Goal: Task Accomplishment & Management: Manage account settings

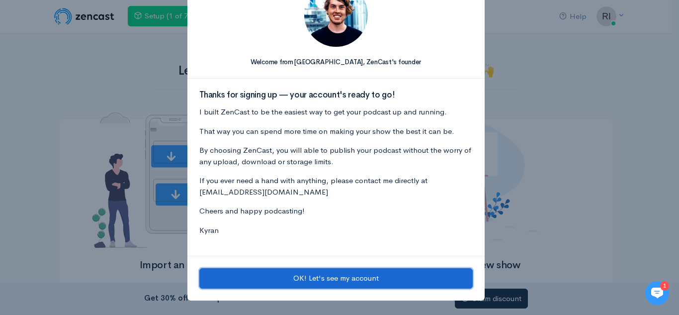
click at [405, 280] on button "OK! Let's see my account" at bounding box center [336, 278] width 274 height 20
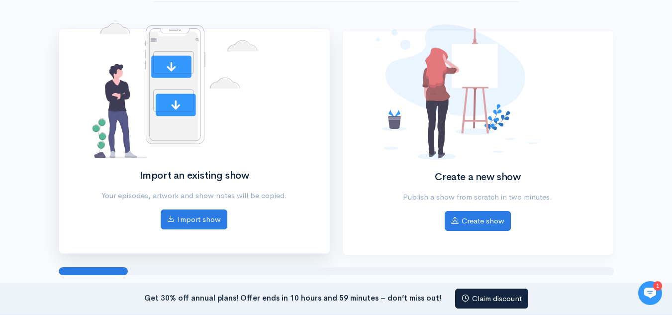
scroll to position [89, 0]
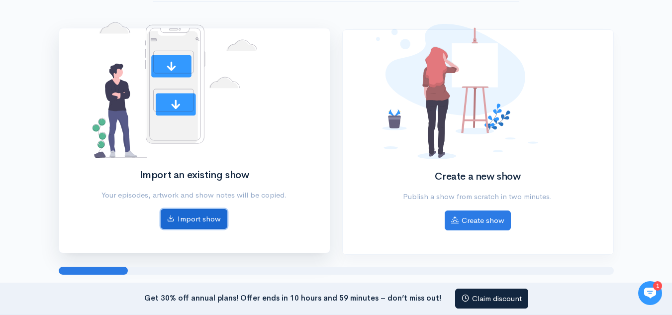
click at [190, 218] on link "Import show" at bounding box center [194, 219] width 67 height 20
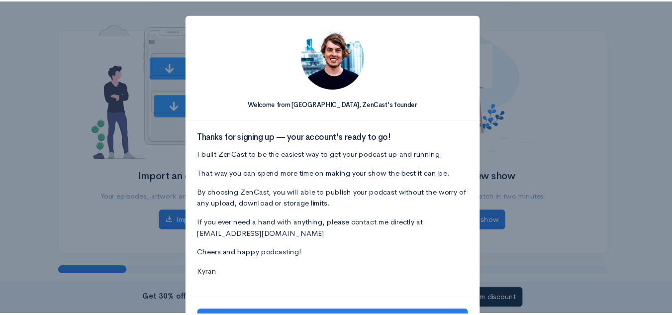
scroll to position [42, 0]
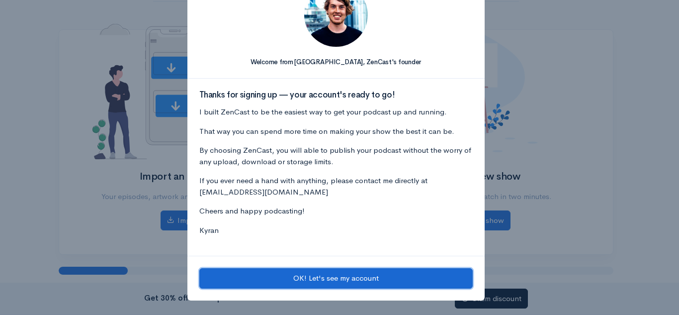
click at [288, 273] on button "OK! Let's see my account" at bounding box center [336, 278] width 274 height 20
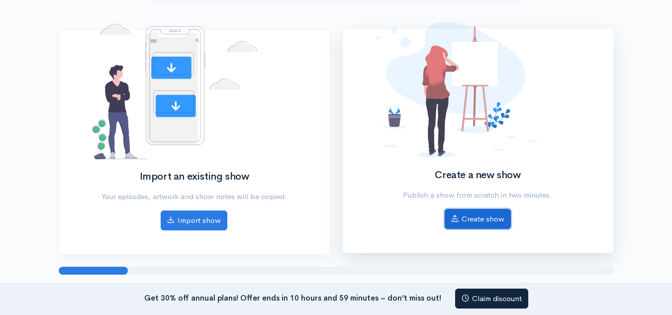
click at [488, 225] on link "Create show" at bounding box center [478, 219] width 66 height 20
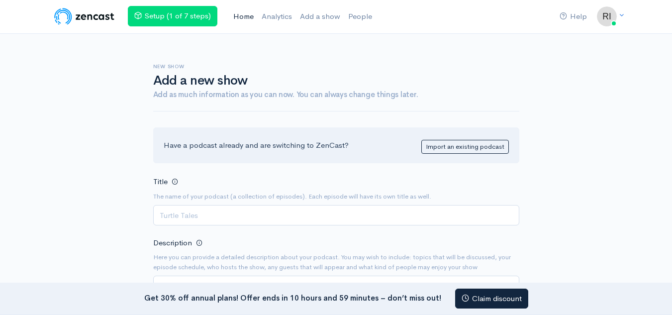
click at [234, 17] on link "Home" at bounding box center [243, 16] width 28 height 21
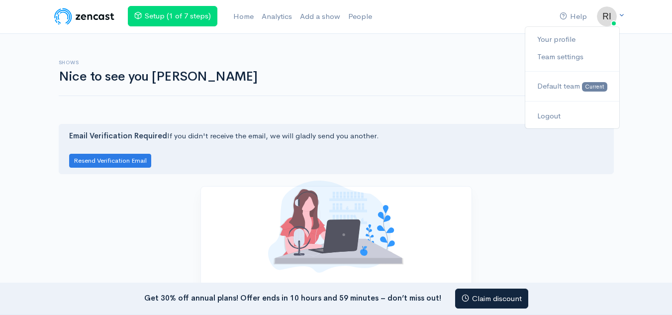
click at [608, 12] on img at bounding box center [607, 16] width 20 height 20
click at [546, 115] on link "Logout" at bounding box center [572, 115] width 94 height 17
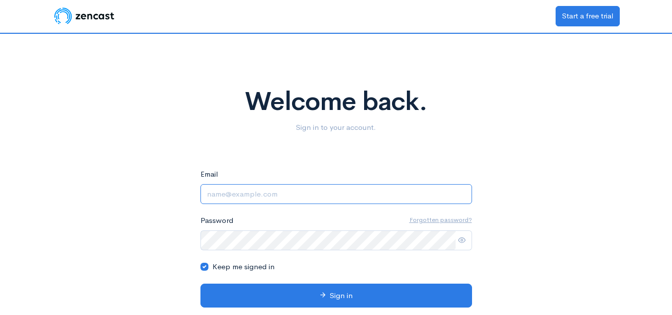
type input "[EMAIL_ADDRESS][DOMAIN_NAME]"
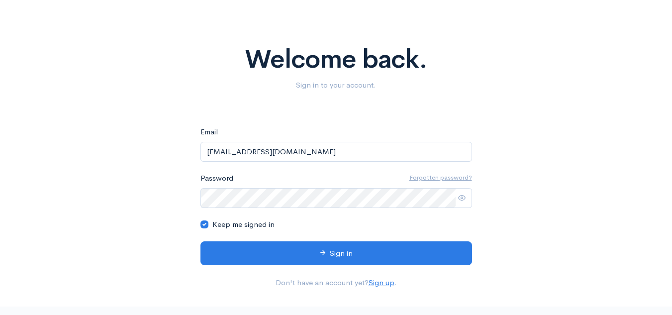
click at [179, 94] on div "Welcome back. Sign in to your account." at bounding box center [336, 58] width 567 height 99
